Goal: Information Seeking & Learning: Learn about a topic

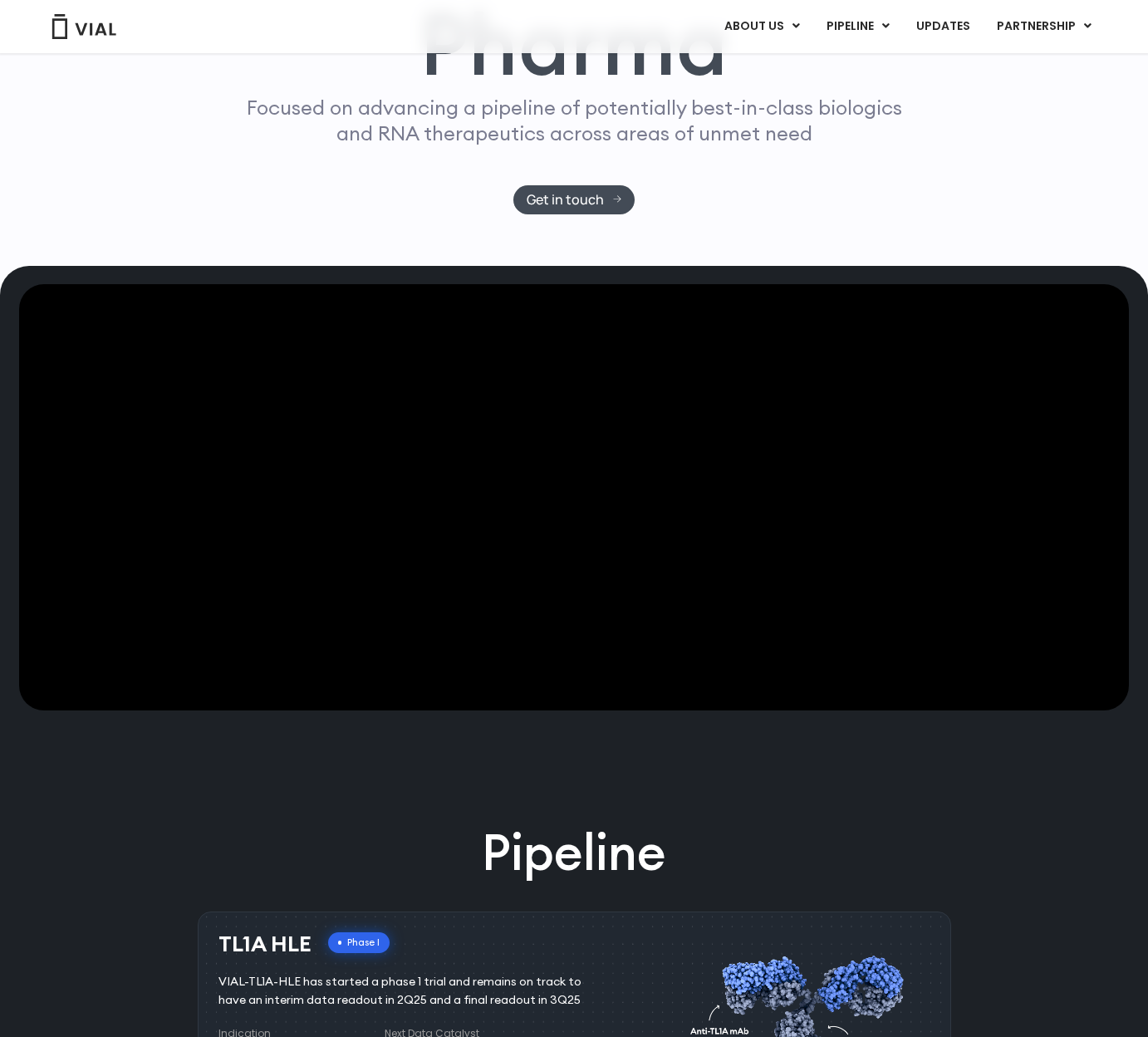
scroll to position [319, 0]
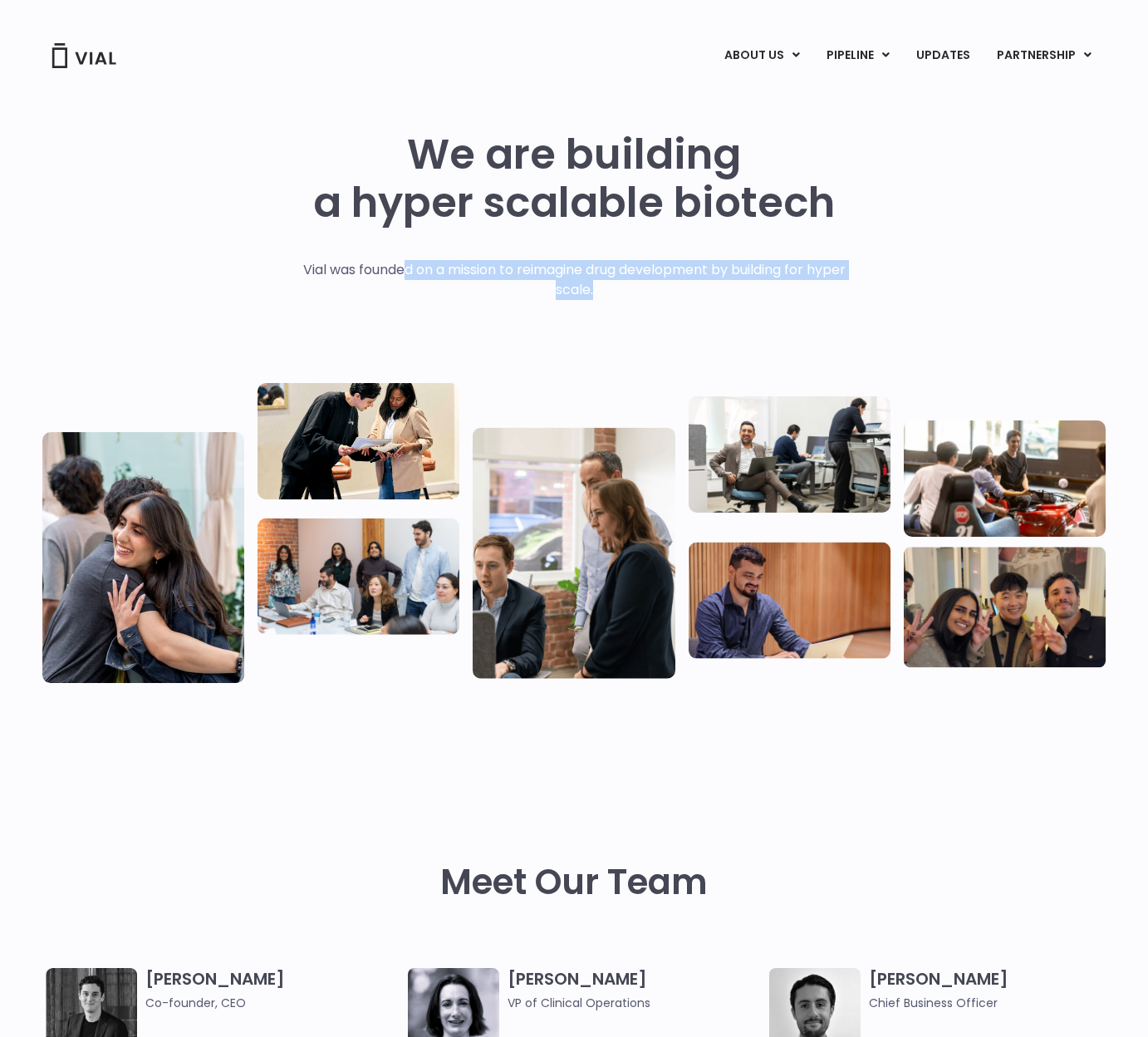
drag, startPoint x: 396, startPoint y: 268, endPoint x: 672, endPoint y: 301, distance: 278.0
click at [672, 301] on div "Vial was founded on a mission to reimagine drug development by building for hyp…" at bounding box center [574, 313] width 578 height 106
drag, startPoint x: 672, startPoint y: 301, endPoint x: 269, endPoint y: 264, distance: 404.7
click at [269, 264] on div "We are building a hyper scalable biotech Vial was founded on a mission to reima…" at bounding box center [574, 408] width 1064 height 556
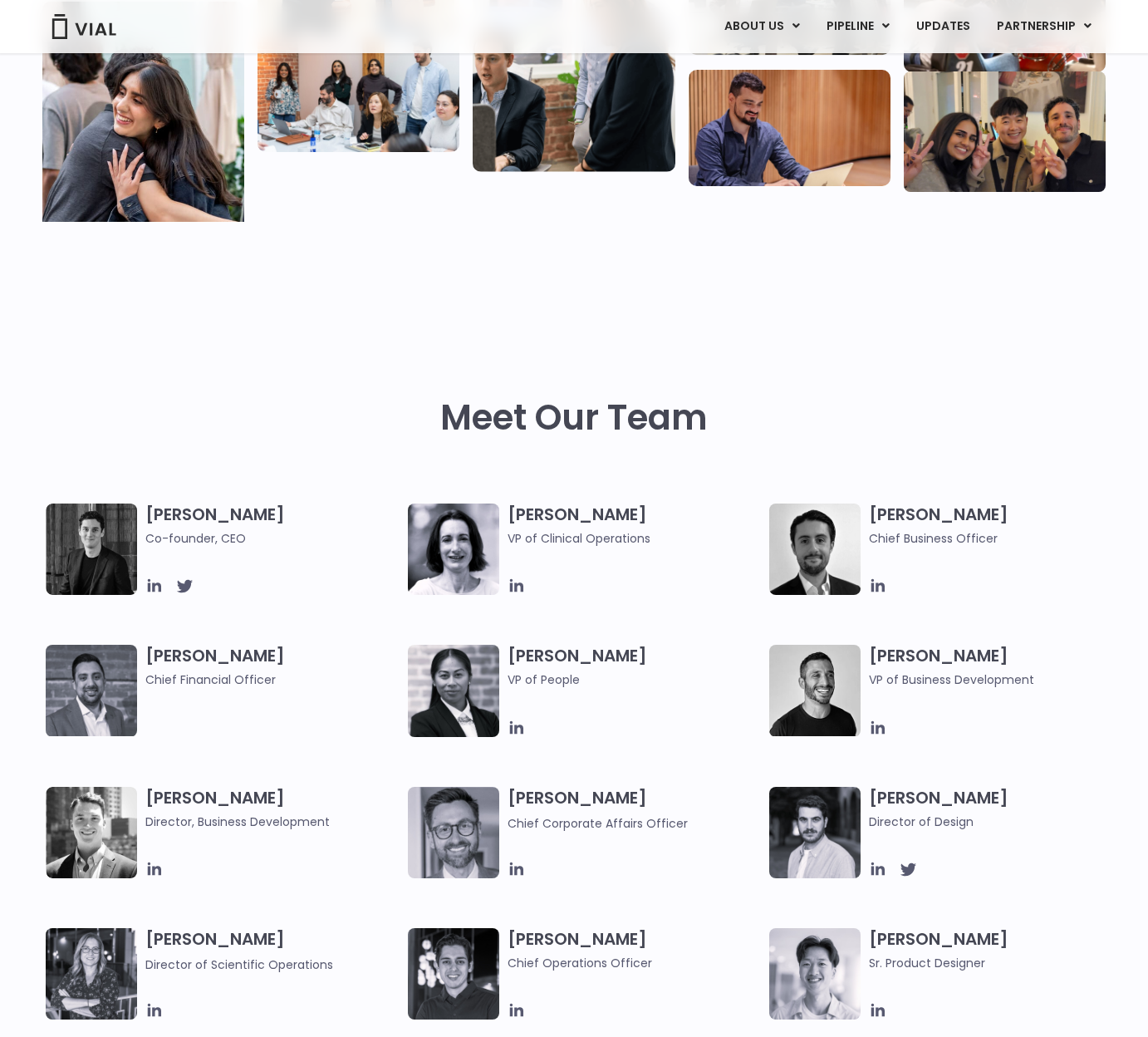
scroll to position [498, 0]
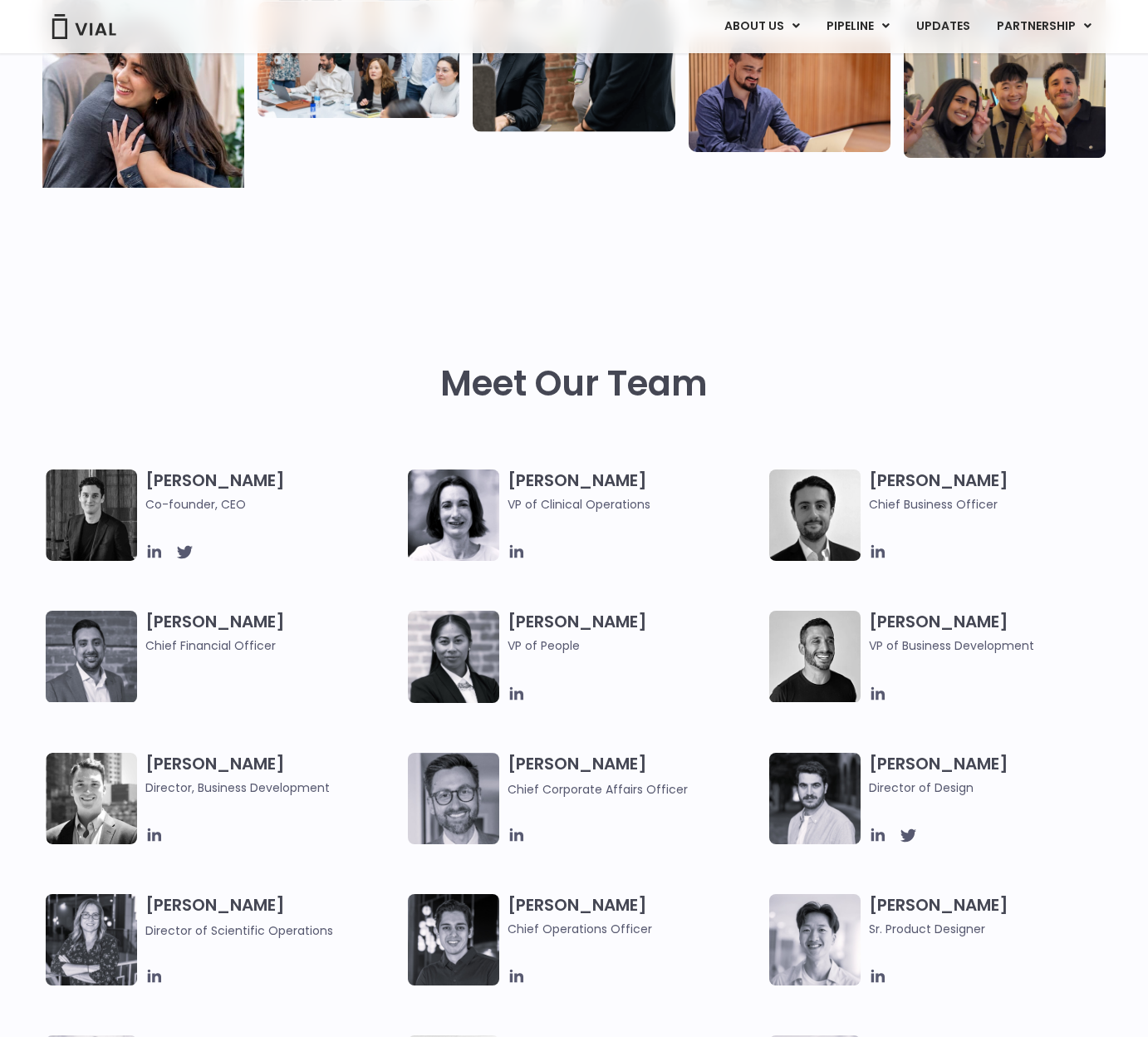
click at [199, 475] on h3 "[PERSON_NAME] Co-founder, CEO" at bounding box center [272, 491] width 254 height 44
click at [148, 552] on icon at bounding box center [154, 551] width 18 height 18
